Goal: Navigation & Orientation: Find specific page/section

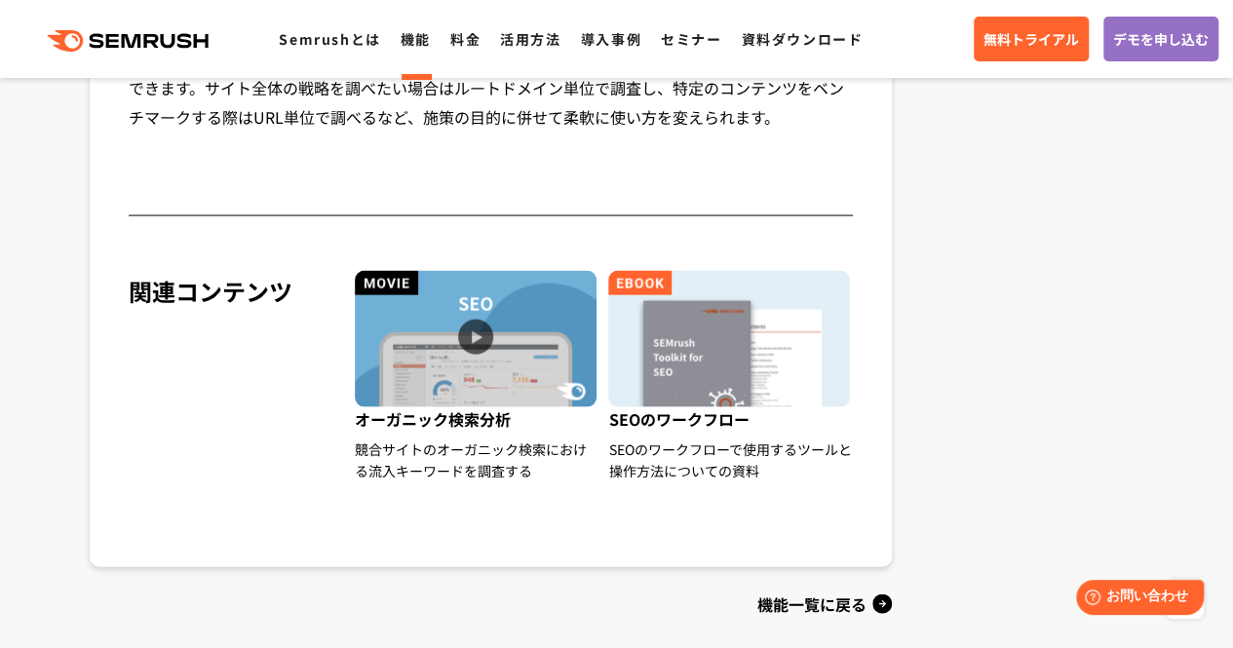
scroll to position [1951, 0]
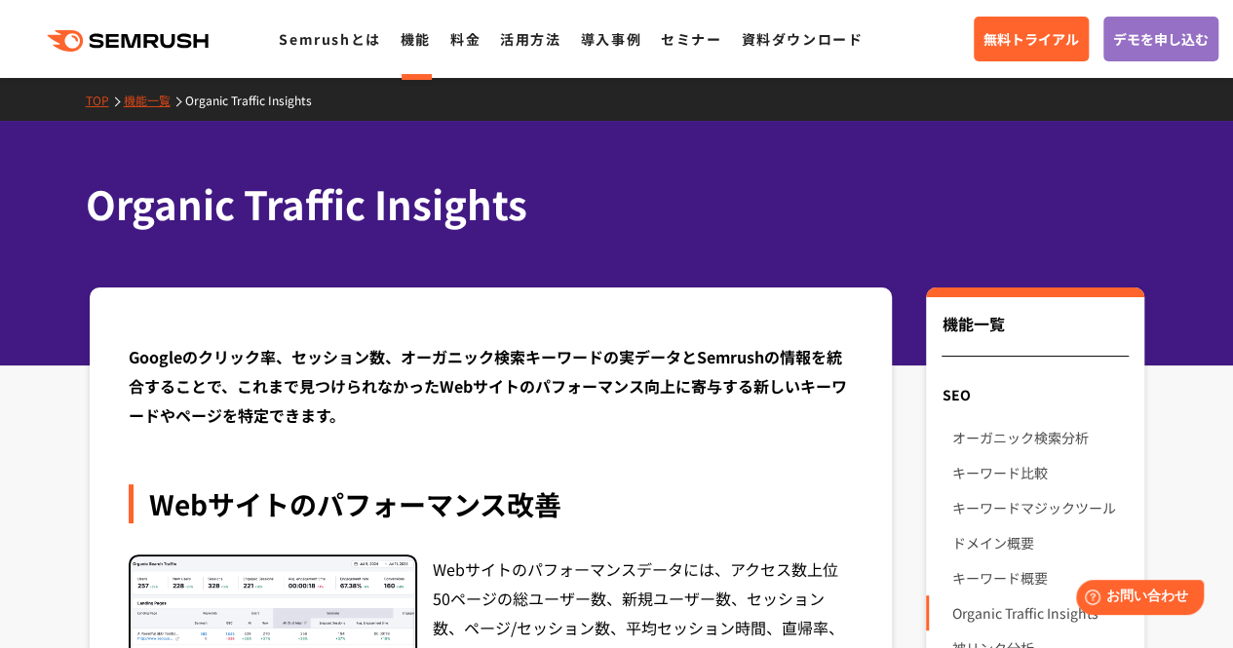
click at [154, 48] on icon ".cls {fill: #FF642D;}" at bounding box center [129, 40] width 220 height 21
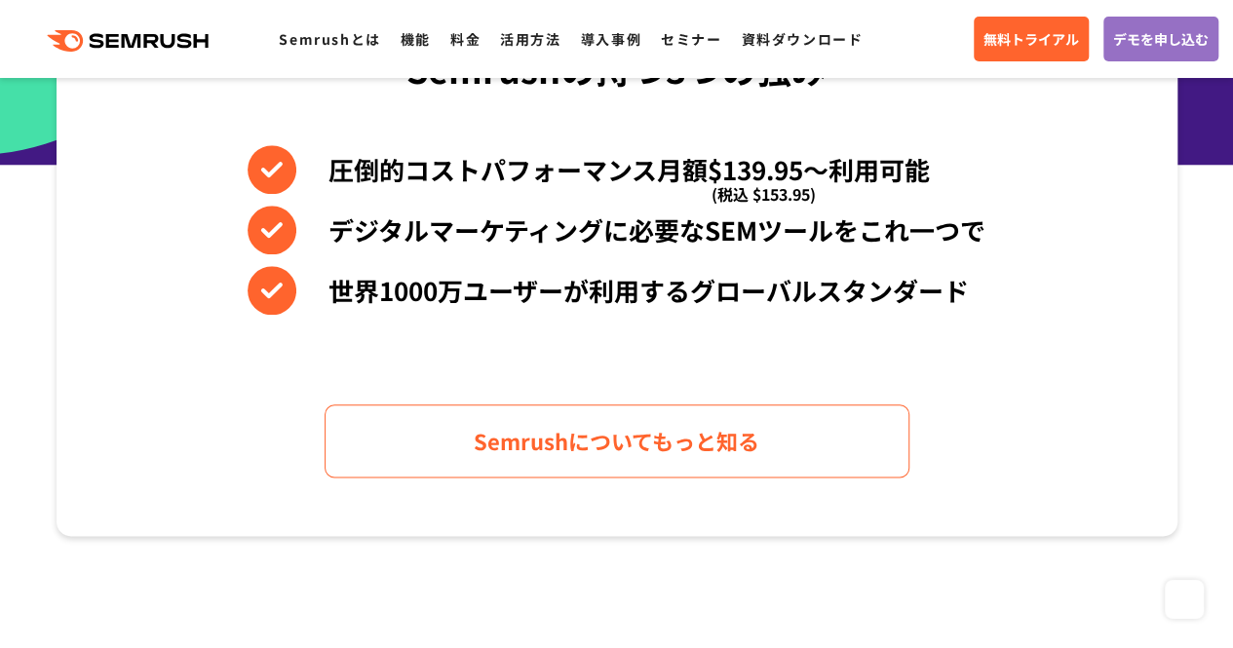
scroll to position [918, 0]
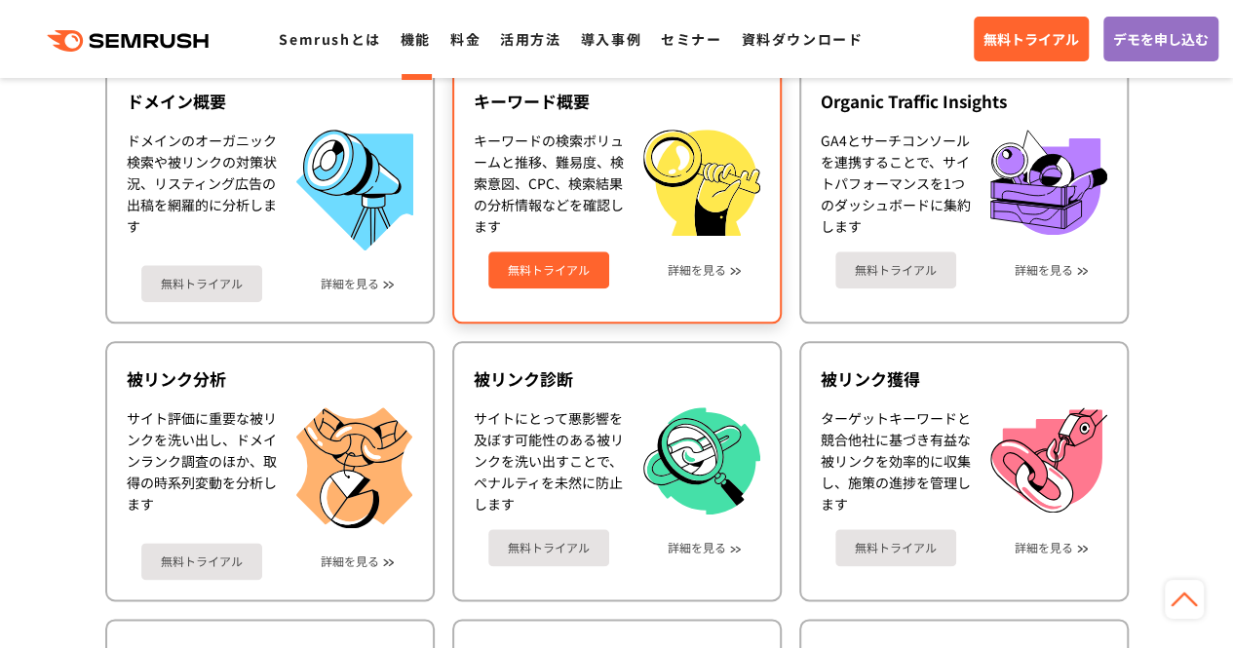
scroll to position [849, 0]
